Goal: Task Accomplishment & Management: Manage account settings

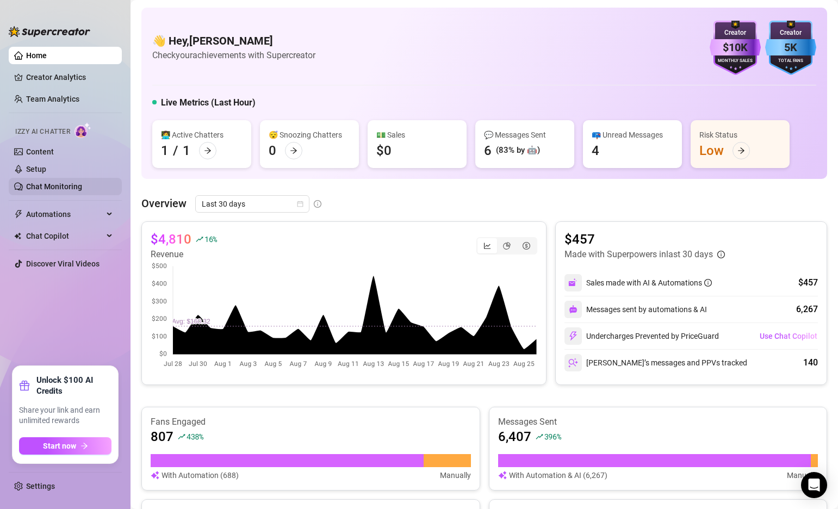
click at [51, 189] on link "Chat Monitoring" at bounding box center [54, 186] width 56 height 9
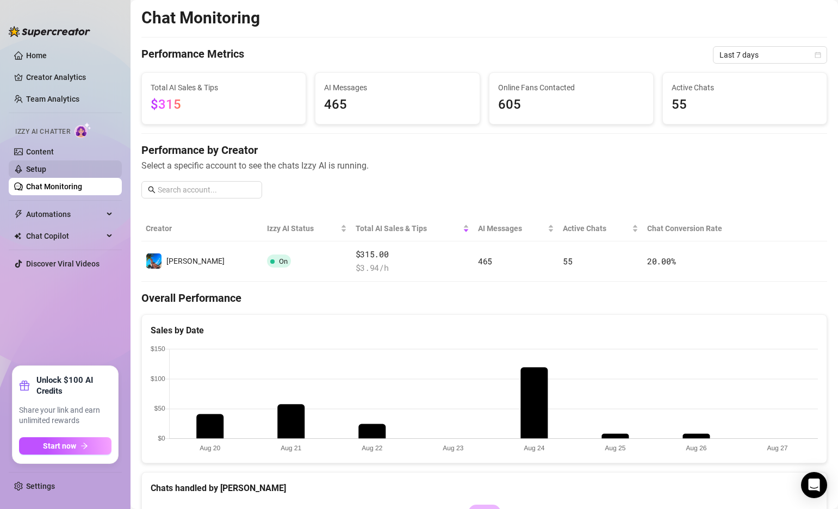
click at [46, 165] on link "Setup" at bounding box center [36, 169] width 20 height 9
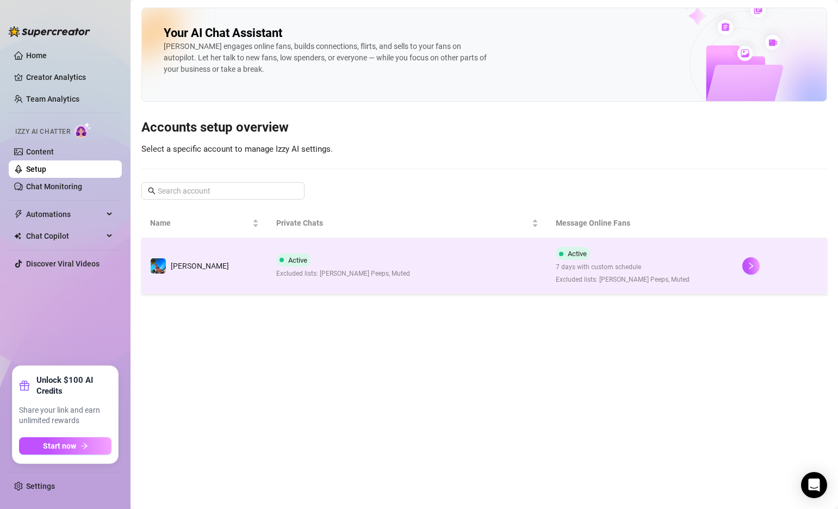
click at [401, 262] on td "Active Excluded lists: [PERSON_NAME] Peeps, Muted" at bounding box center [407, 266] width 280 height 56
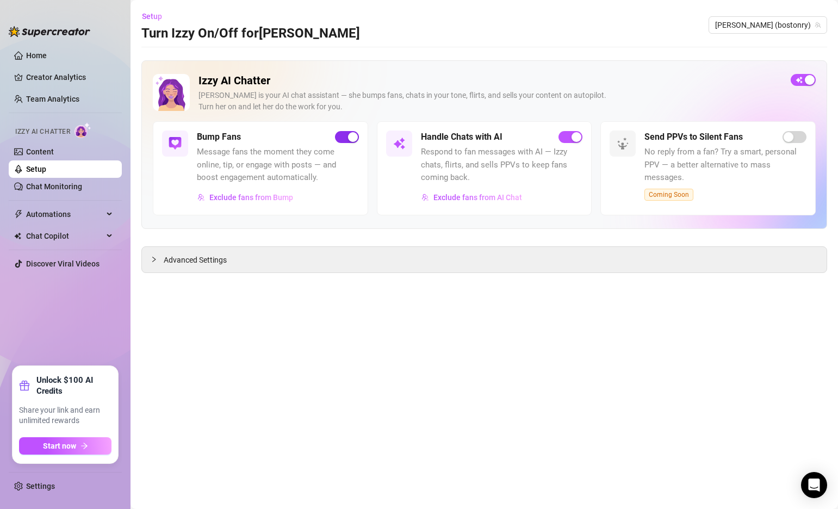
click at [346, 138] on button "button" at bounding box center [347, 137] width 24 height 12
click at [254, 140] on div "Bump Fans" at bounding box center [278, 136] width 162 height 13
click at [176, 263] on span "Advanced Settings" at bounding box center [195, 260] width 63 height 12
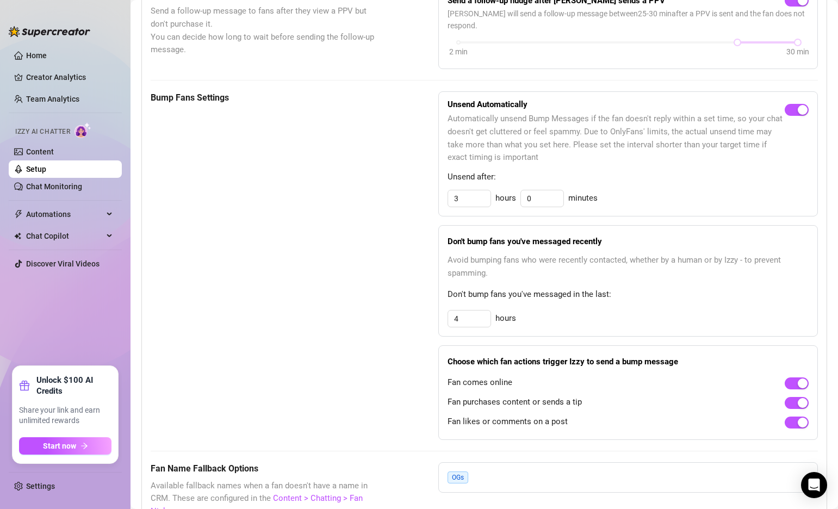
scroll to position [454, 0]
click at [471, 206] on input "4" at bounding box center [469, 198] width 42 height 16
click at [471, 310] on input "4" at bounding box center [469, 318] width 42 height 16
click at [384, 304] on div "Bump Fans Settings Unsend Automatically Automatically unsend Bump Messages if t…" at bounding box center [484, 265] width 667 height 348
click at [790, 377] on span "button" at bounding box center [796, 383] width 24 height 12
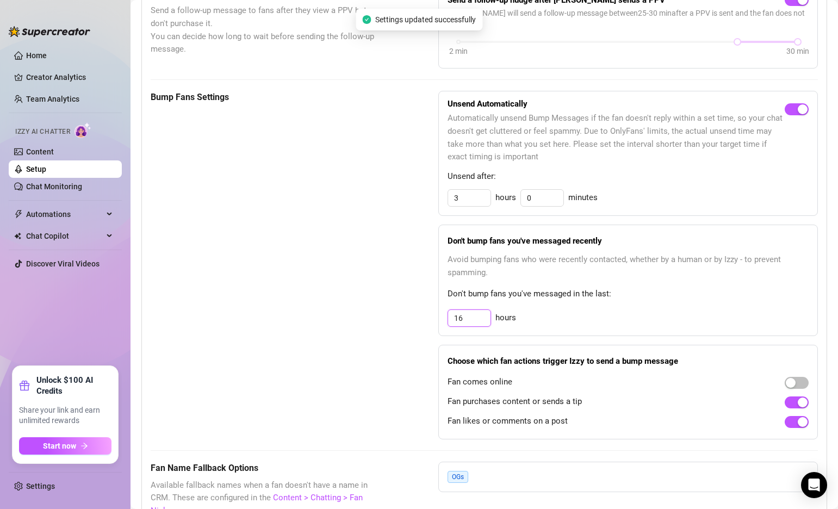
click at [472, 311] on input "16" at bounding box center [469, 318] width 42 height 16
type input "8"
click at [351, 261] on div "Bump Fans Settings" at bounding box center [267, 265] width 233 height 348
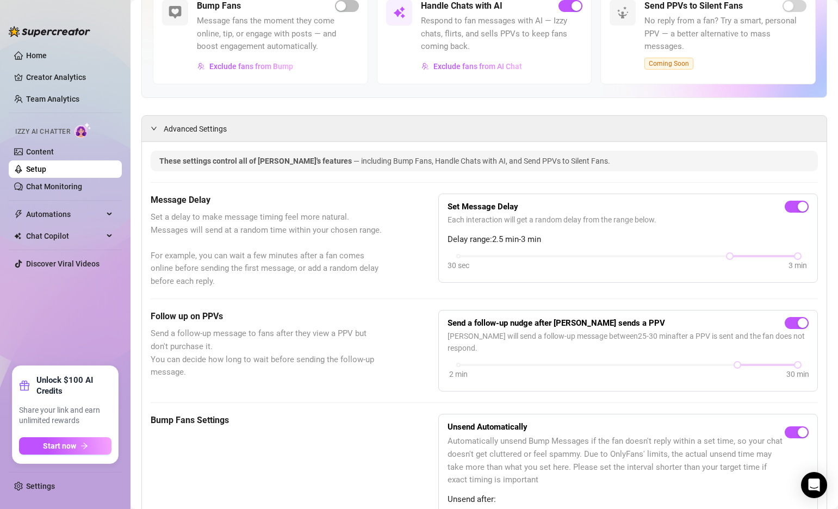
scroll to position [0, 0]
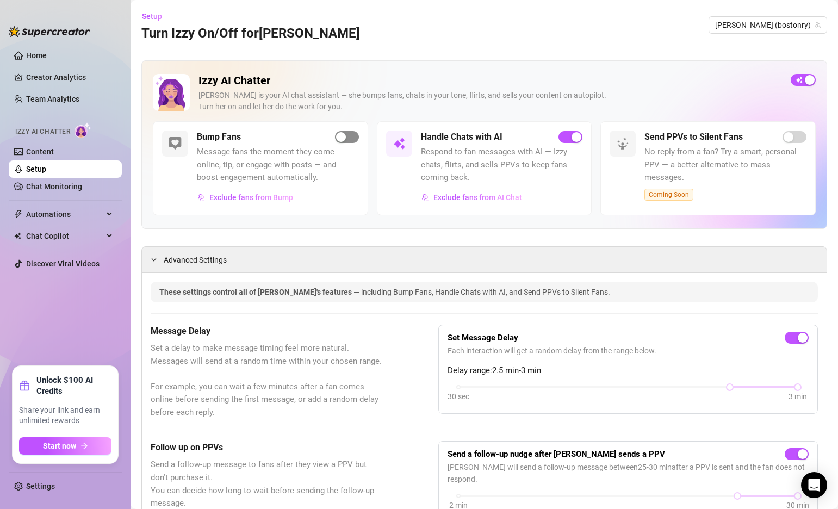
click at [346, 140] on button "button" at bounding box center [347, 137] width 24 height 12
click at [47, 52] on link "Home" at bounding box center [36, 55] width 21 height 9
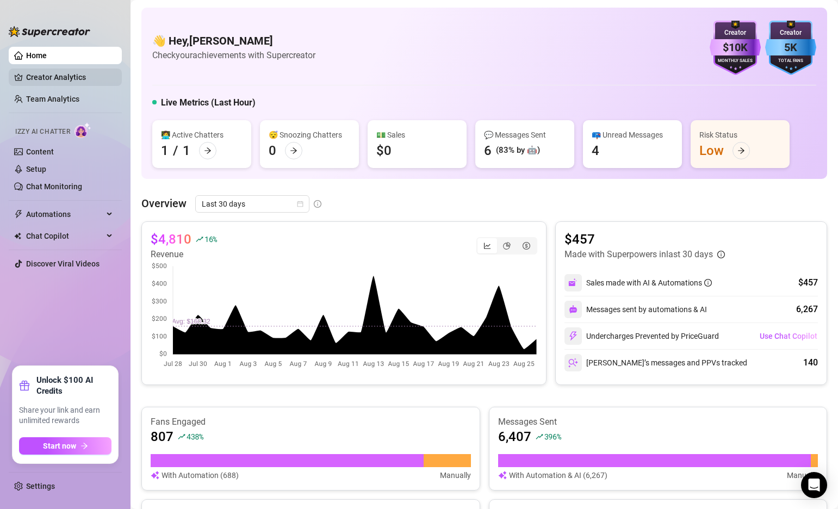
click at [47, 75] on link "Creator Analytics" at bounding box center [69, 76] width 87 height 17
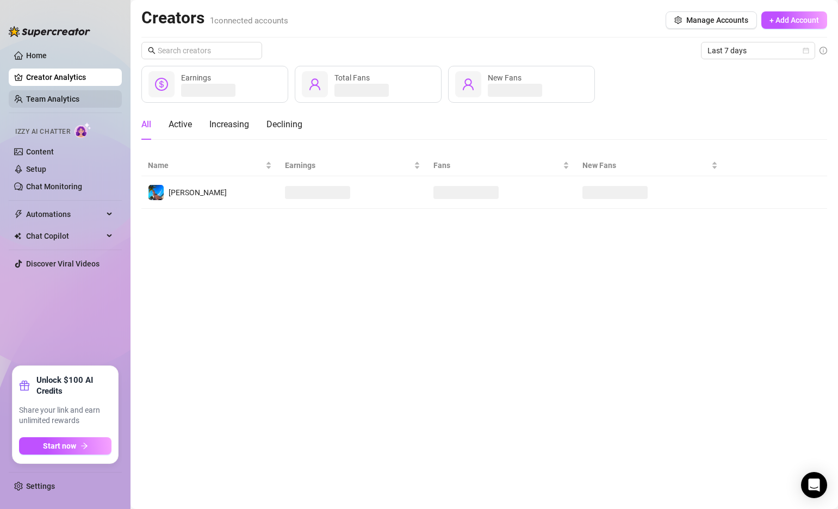
click at [51, 99] on link "Team Analytics" at bounding box center [52, 99] width 53 height 9
